Goal: Transaction & Acquisition: Purchase product/service

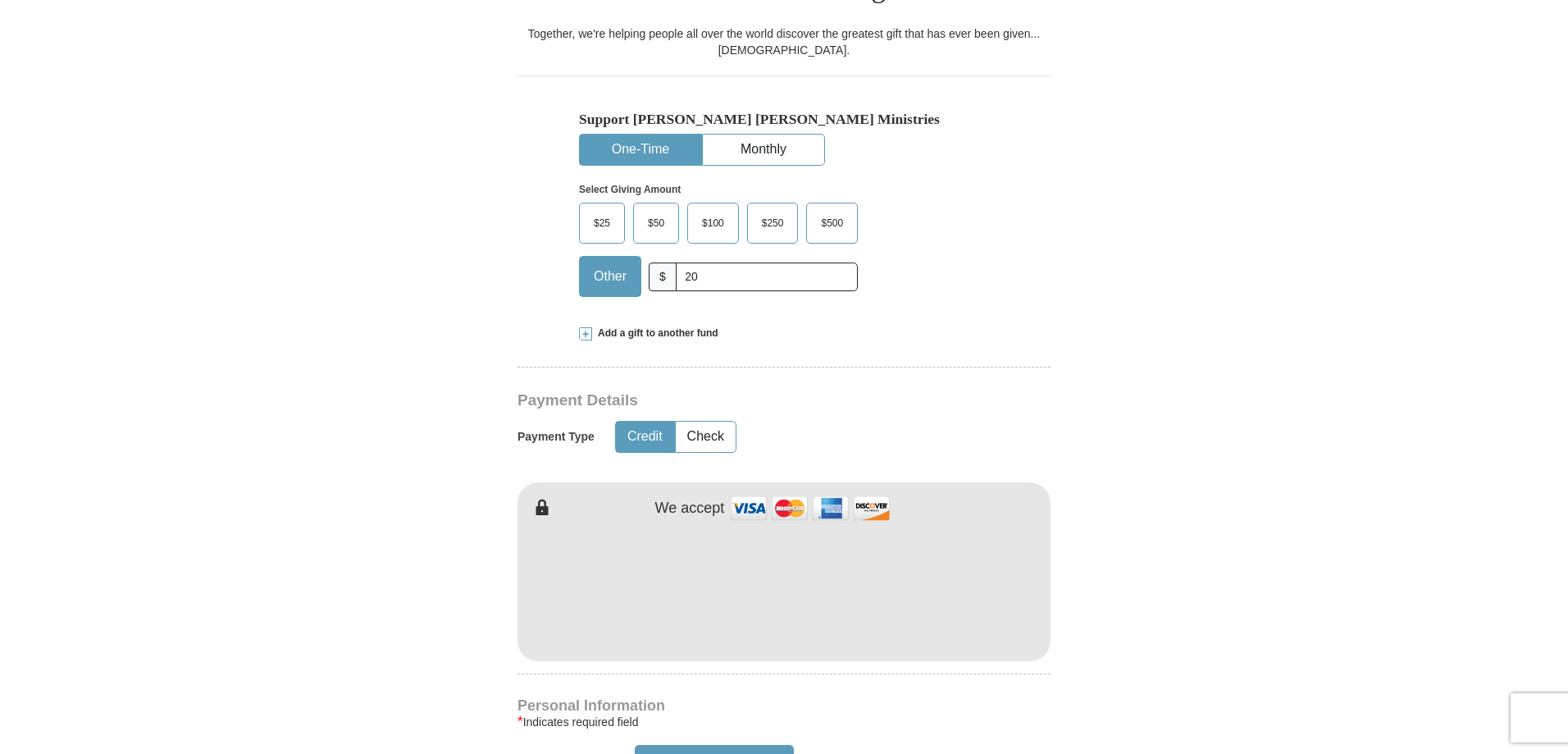
scroll to position [492, 0]
type input "20"
type input "[PERSON_NAME]"
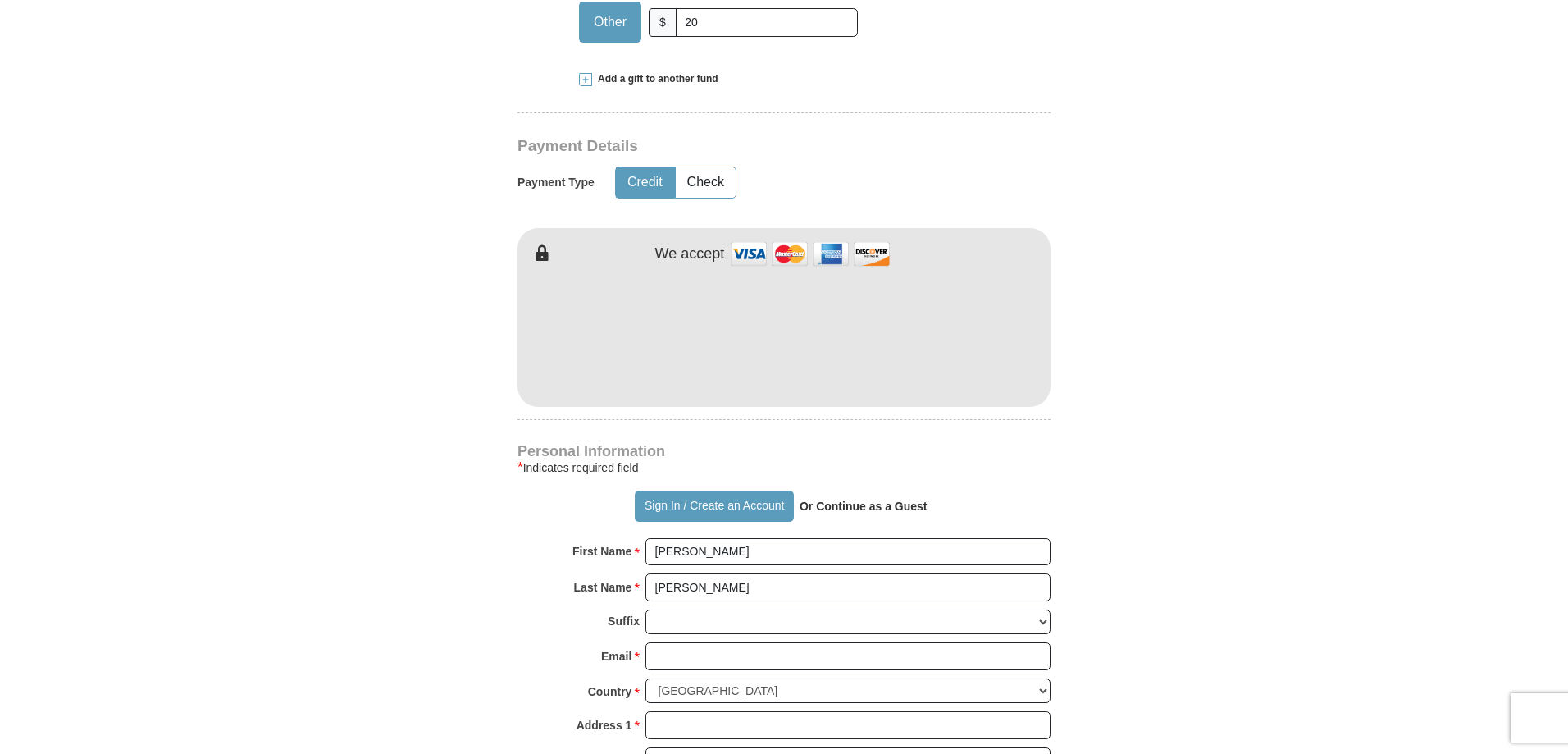
scroll to position [902, 0]
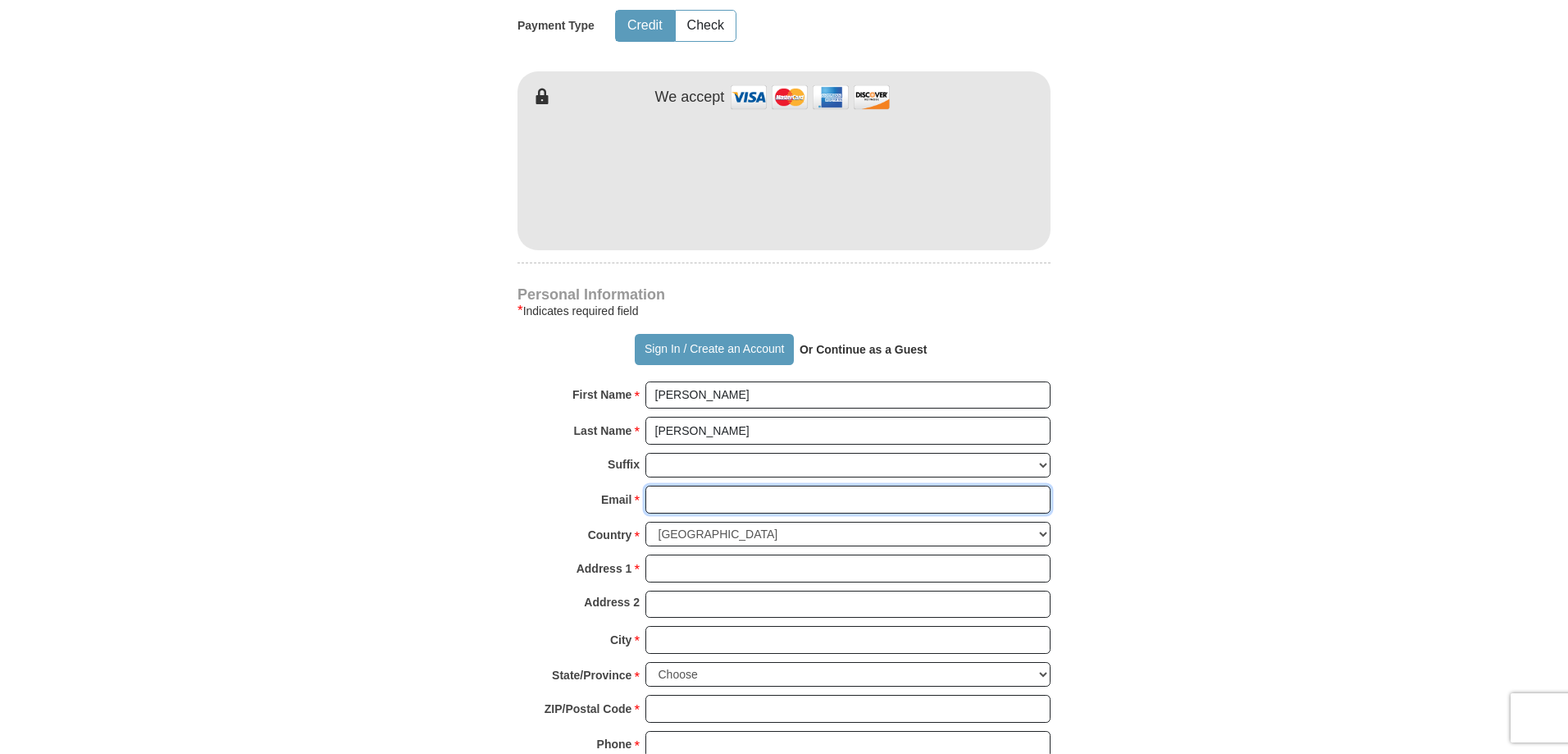
click at [696, 485] on input "Email *" at bounding box center [848, 499] width 405 height 28
type input "[EMAIL_ADDRESS][DOMAIN_NAME]"
type input "[STREET_ADDRESS]"
type input "[GEOGRAPHIC_DATA]"
select select "KS"
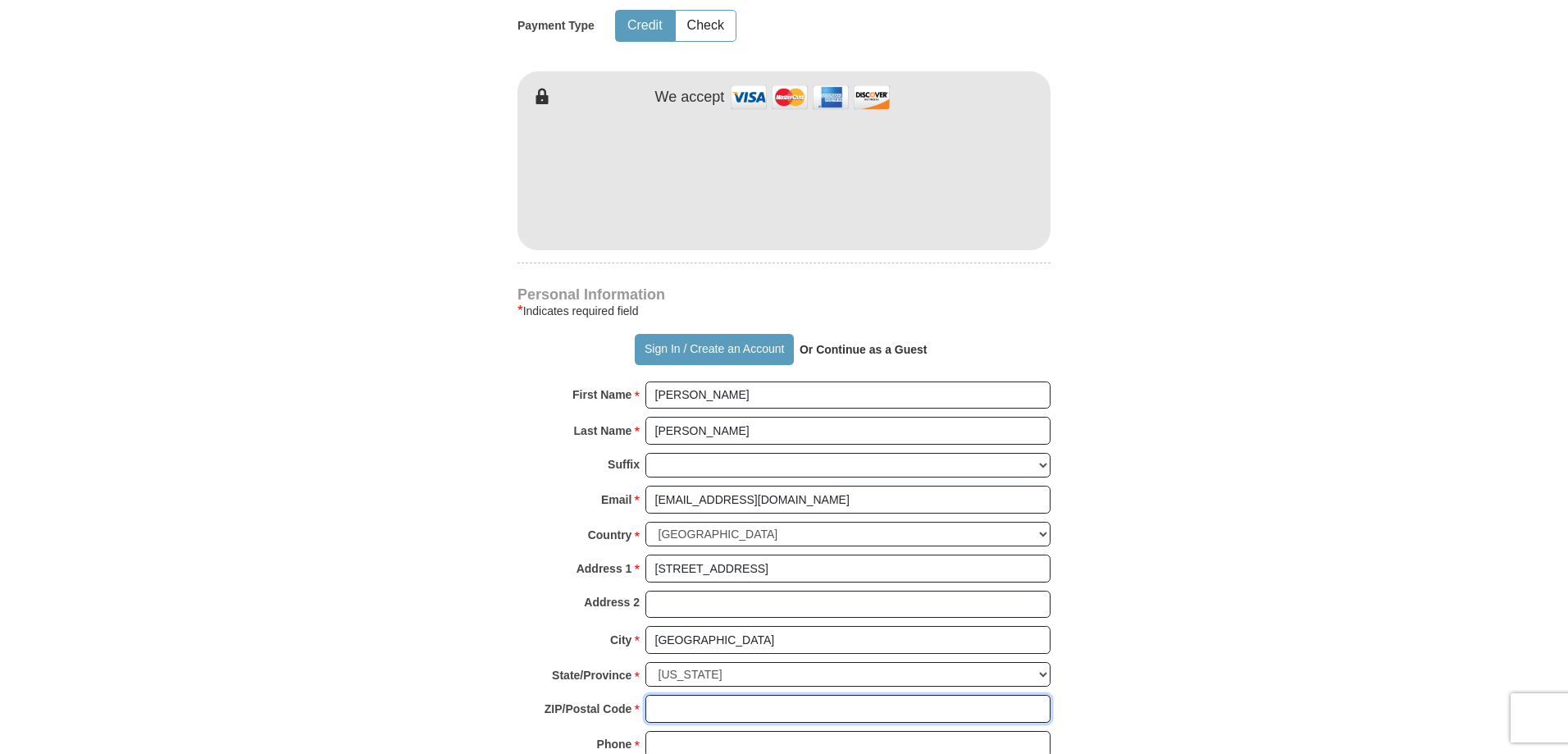
type input "67337"
type input "6205150596"
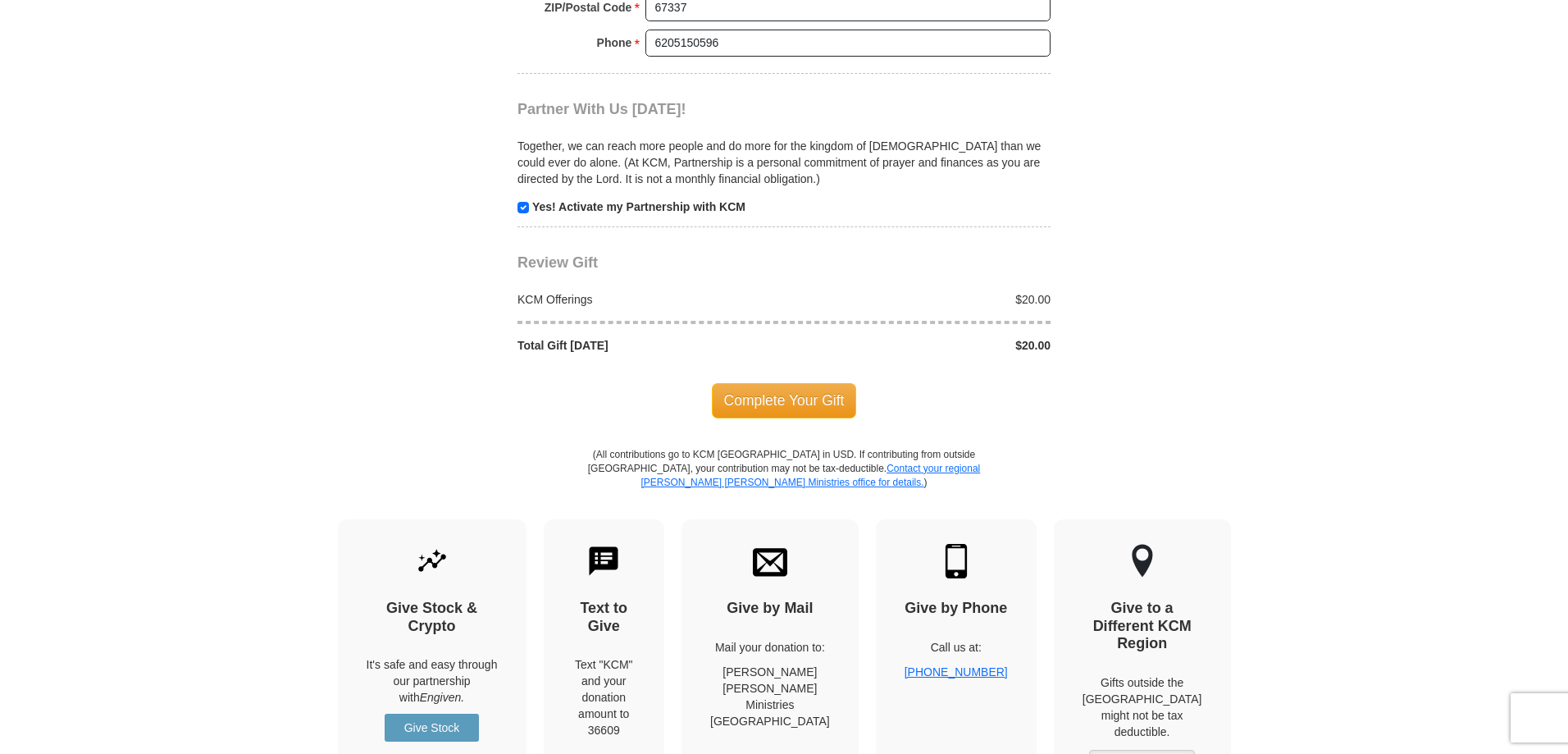
scroll to position [1641, 0]
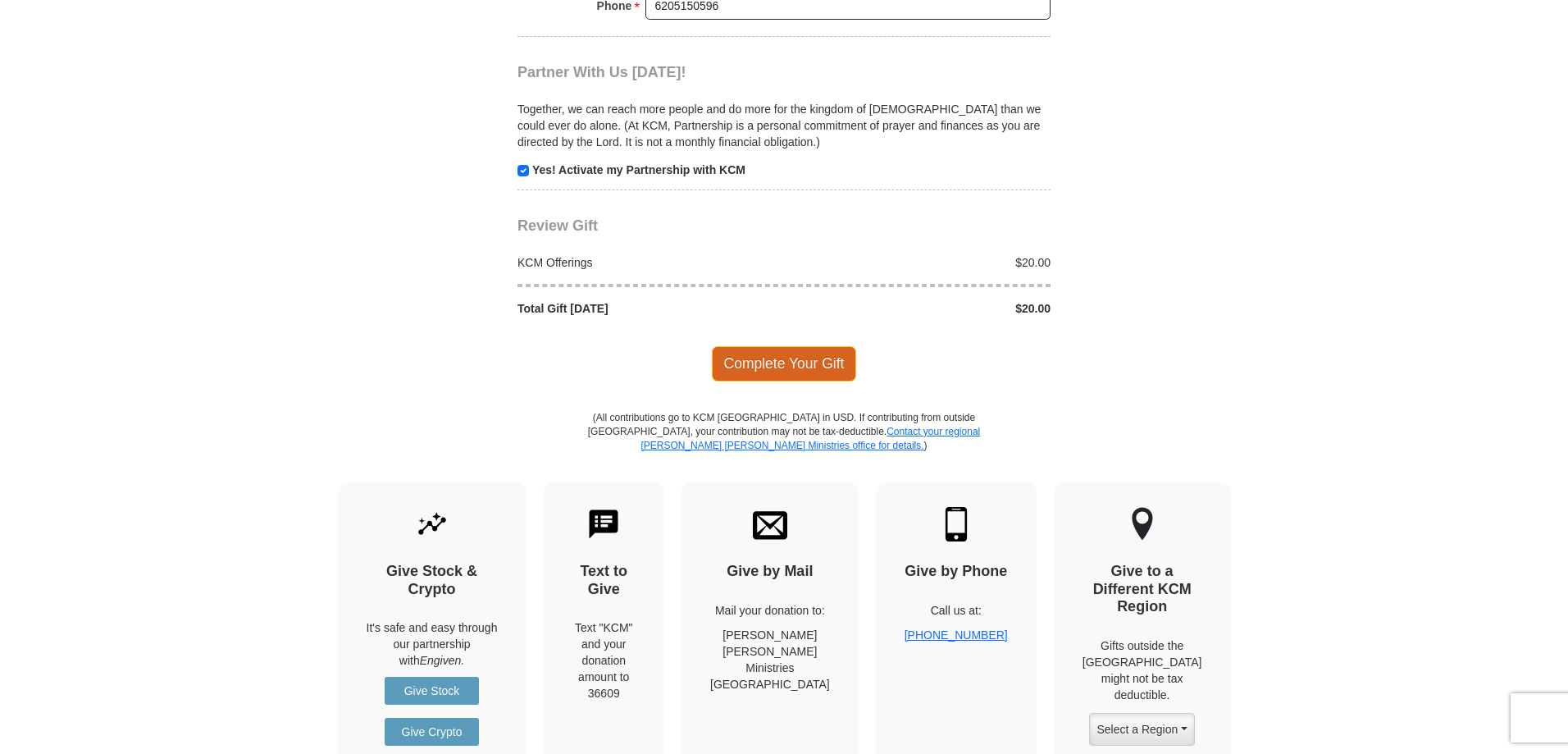
click at [758, 346] on span "Complete Your Gift" at bounding box center [784, 363] width 145 height 34
